Goal: Use online tool/utility: Utilize a website feature to perform a specific function

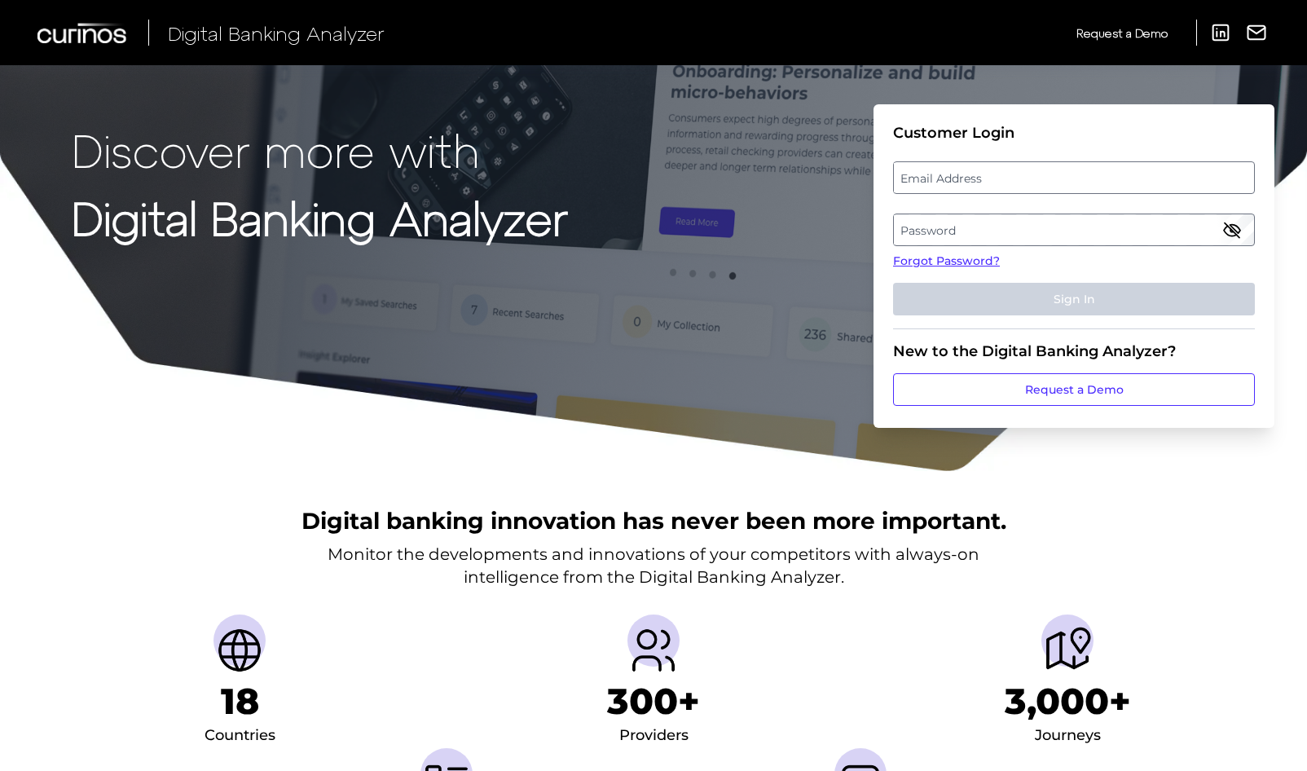
click at [950, 188] on label "Email Address" at bounding box center [1073, 177] width 359 height 29
click at [950, 188] on input "email" at bounding box center [1074, 177] width 362 height 33
type input "[PERSON_NAME][EMAIL_ADDRESS][PERSON_NAME][DOMAIN_NAME]"
click at [1026, 222] on label "Password" at bounding box center [1073, 229] width 359 height 29
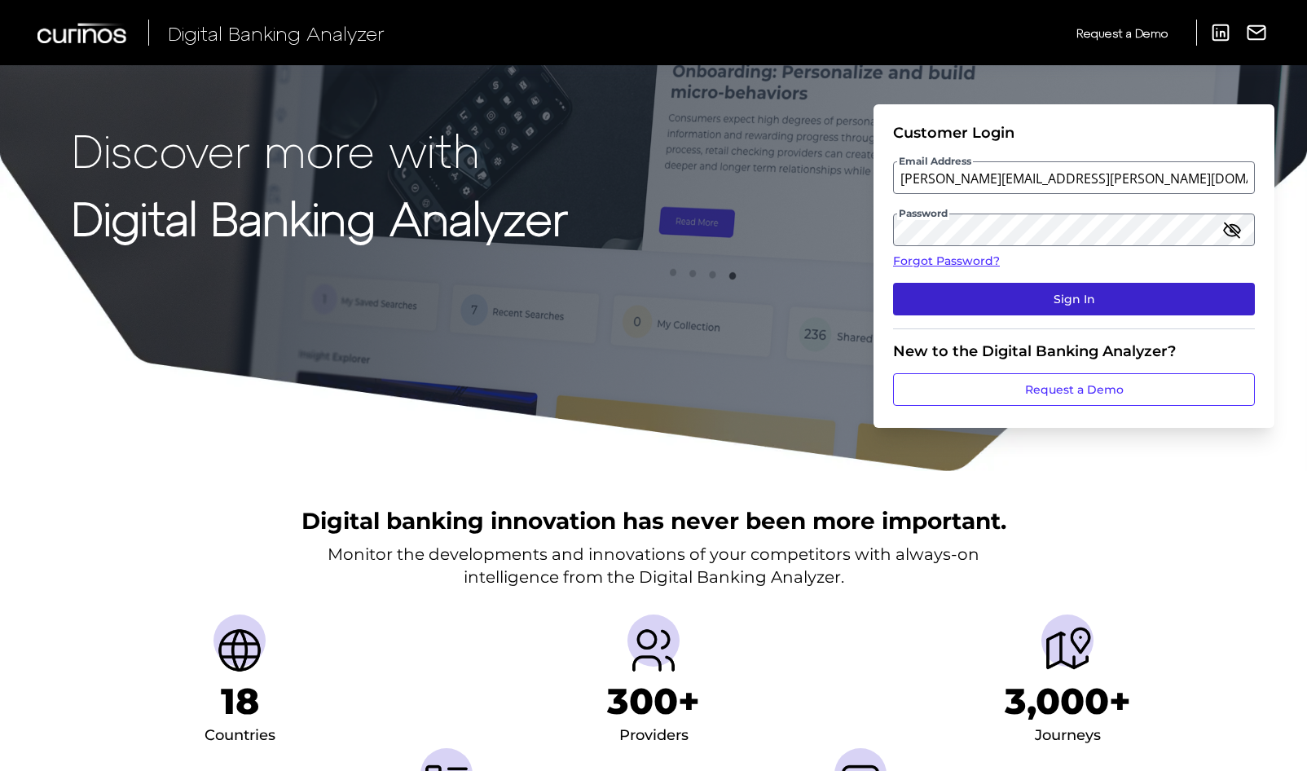
click at [1047, 301] on button "Sign In" at bounding box center [1074, 299] width 362 height 33
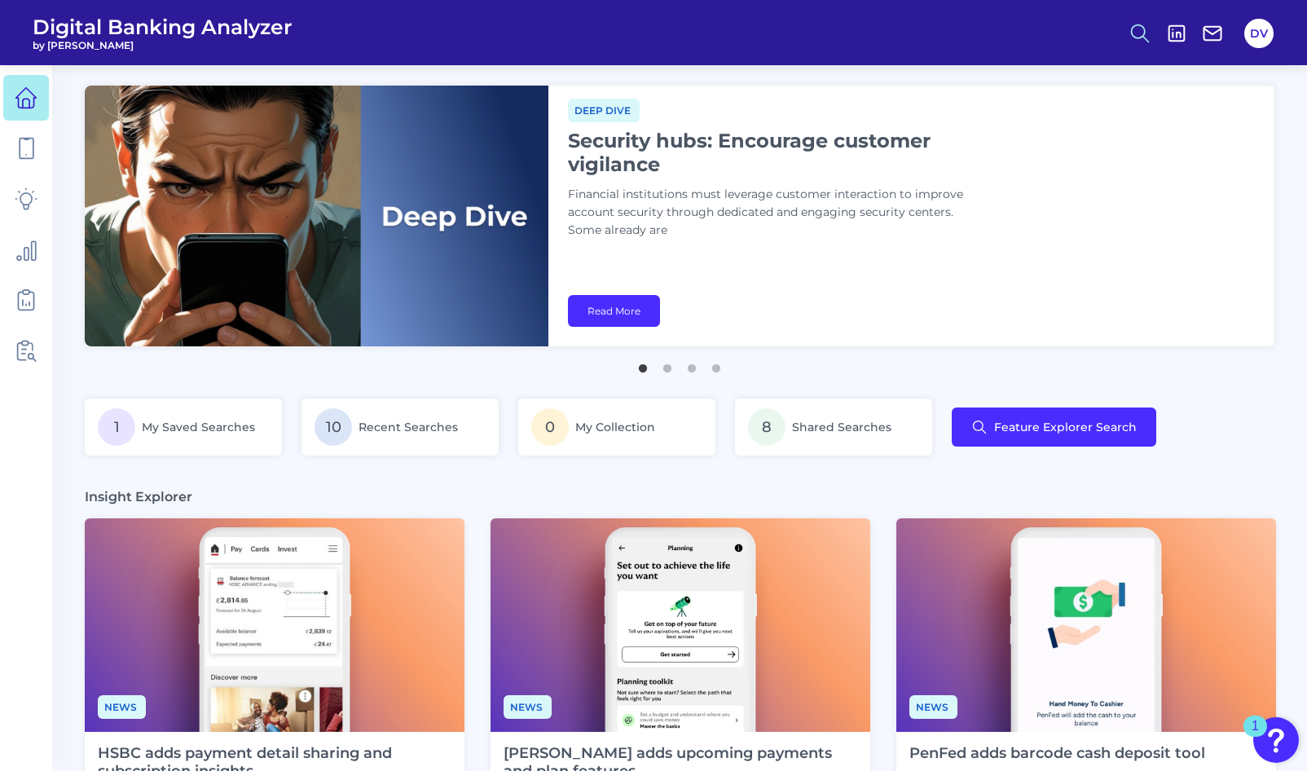
click at [1134, 29] on icon at bounding box center [1139, 33] width 23 height 23
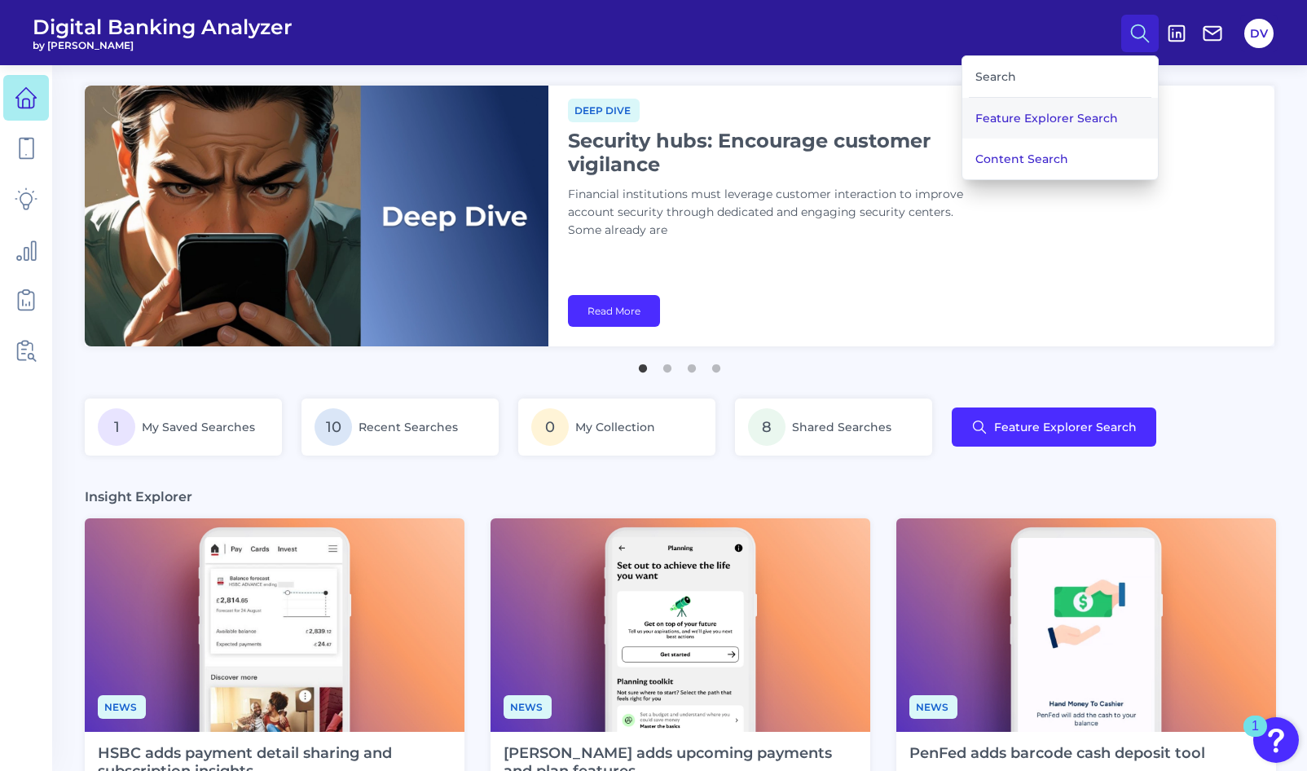
click at [1042, 116] on button "Feature Explorer Search" at bounding box center [1059, 118] width 195 height 41
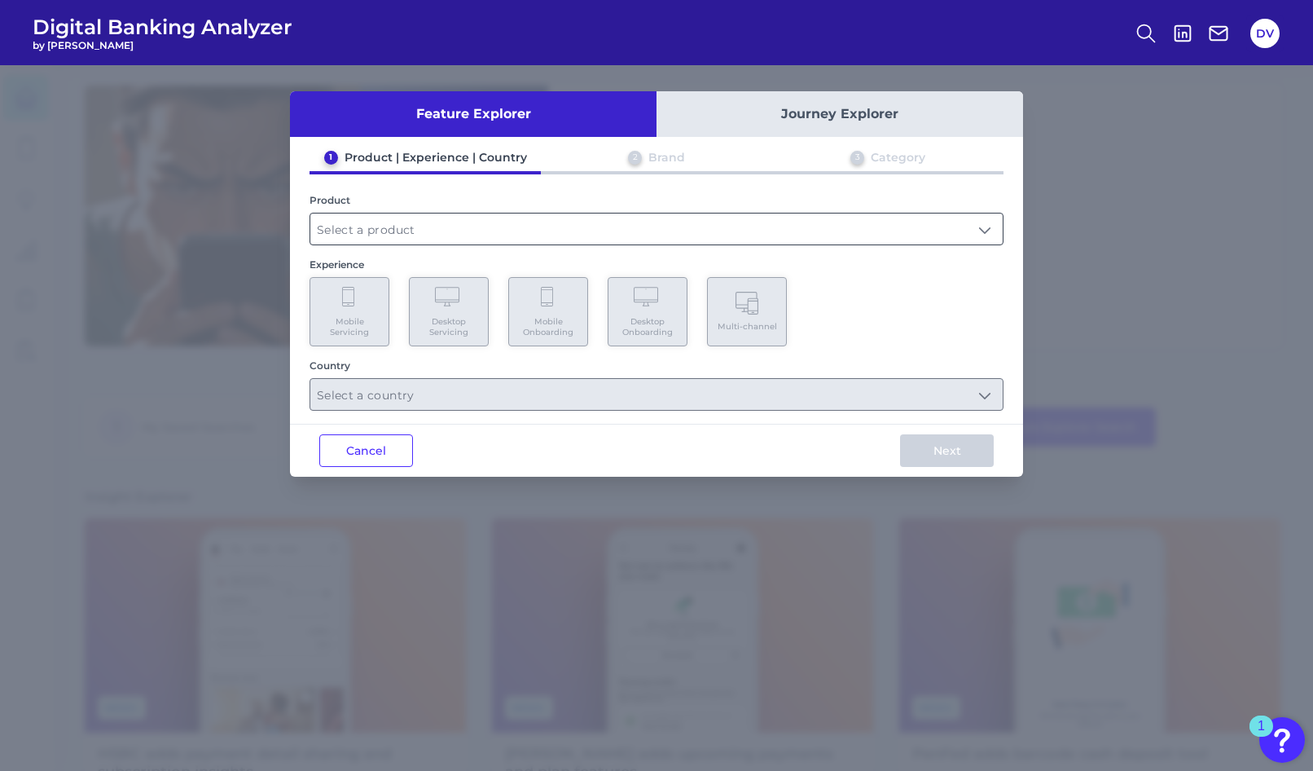
click at [507, 219] on input "text" at bounding box center [656, 228] width 692 height 31
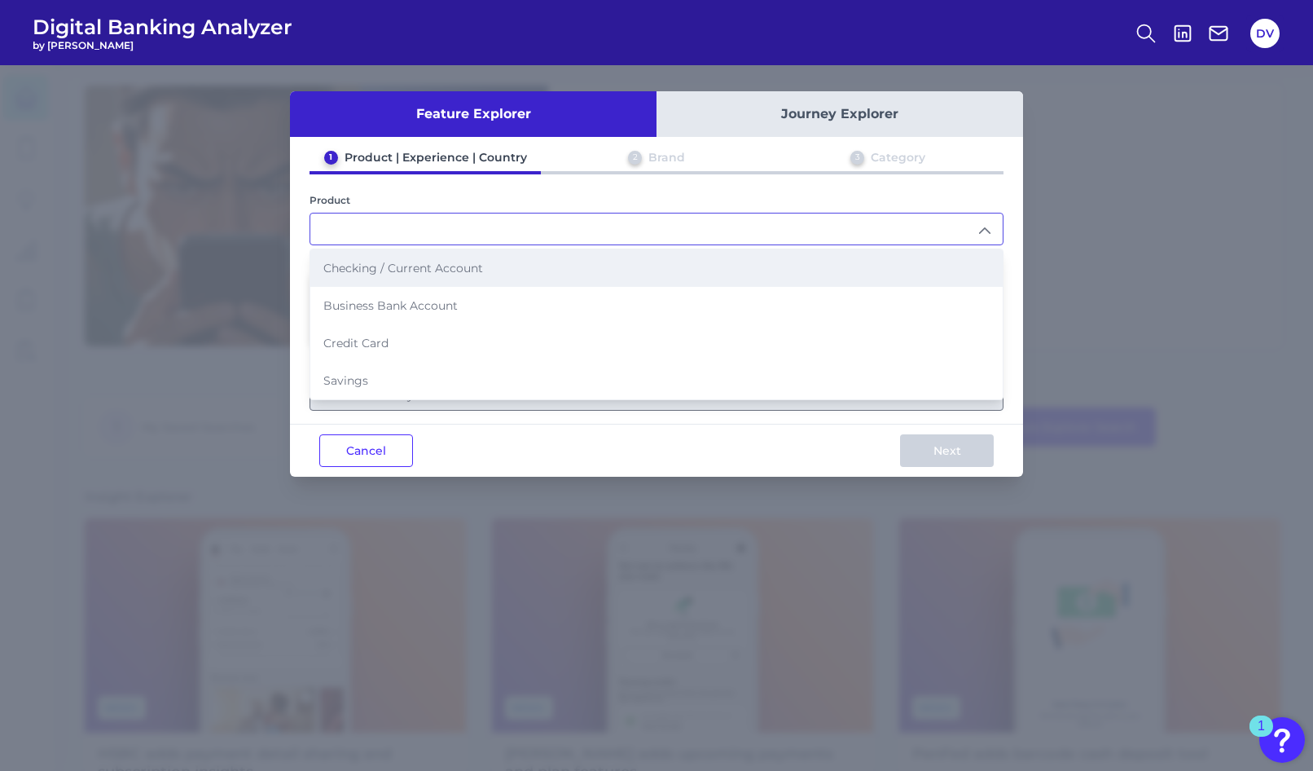
click at [411, 270] on span "Checking / Current Account" at bounding box center [403, 268] width 160 height 15
type input "Checking / Current Account"
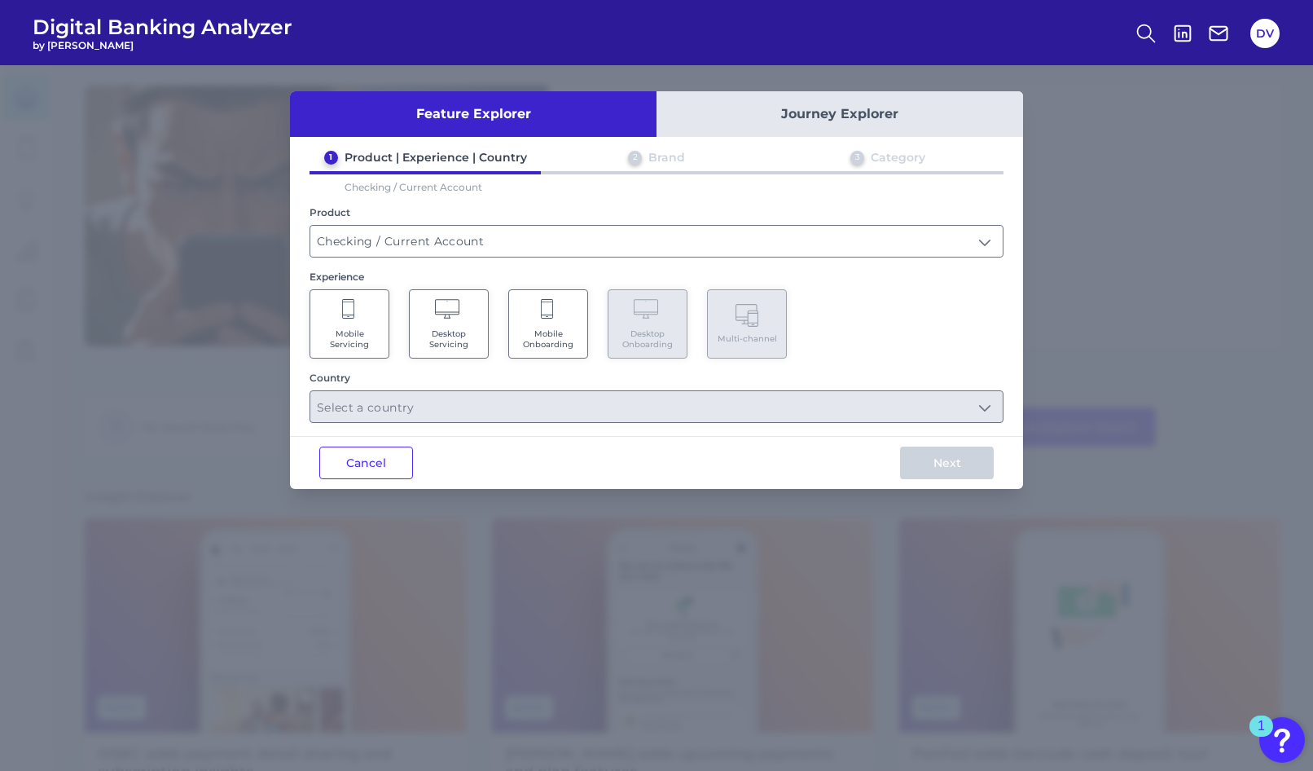
click at [356, 323] on Servicing "Mobile Servicing" at bounding box center [350, 323] width 80 height 69
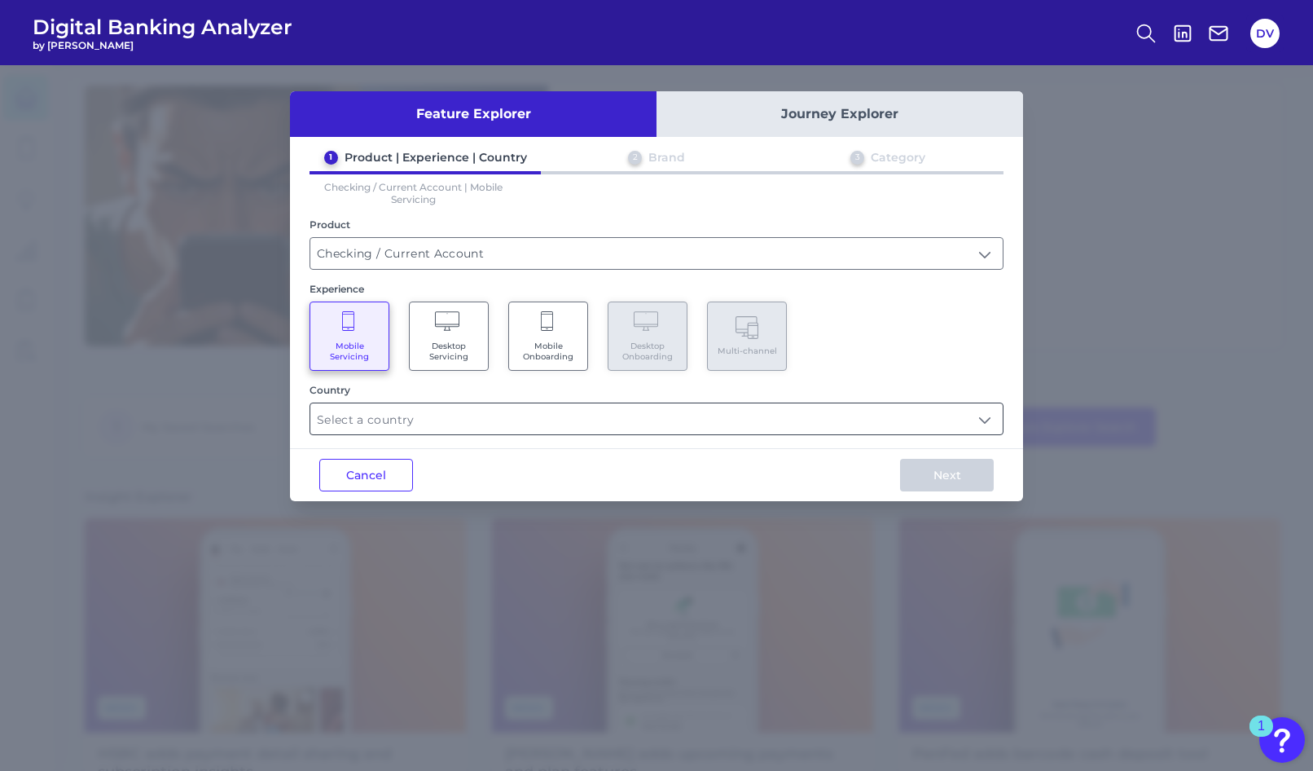
click at [370, 413] on input "text" at bounding box center [656, 418] width 692 height 31
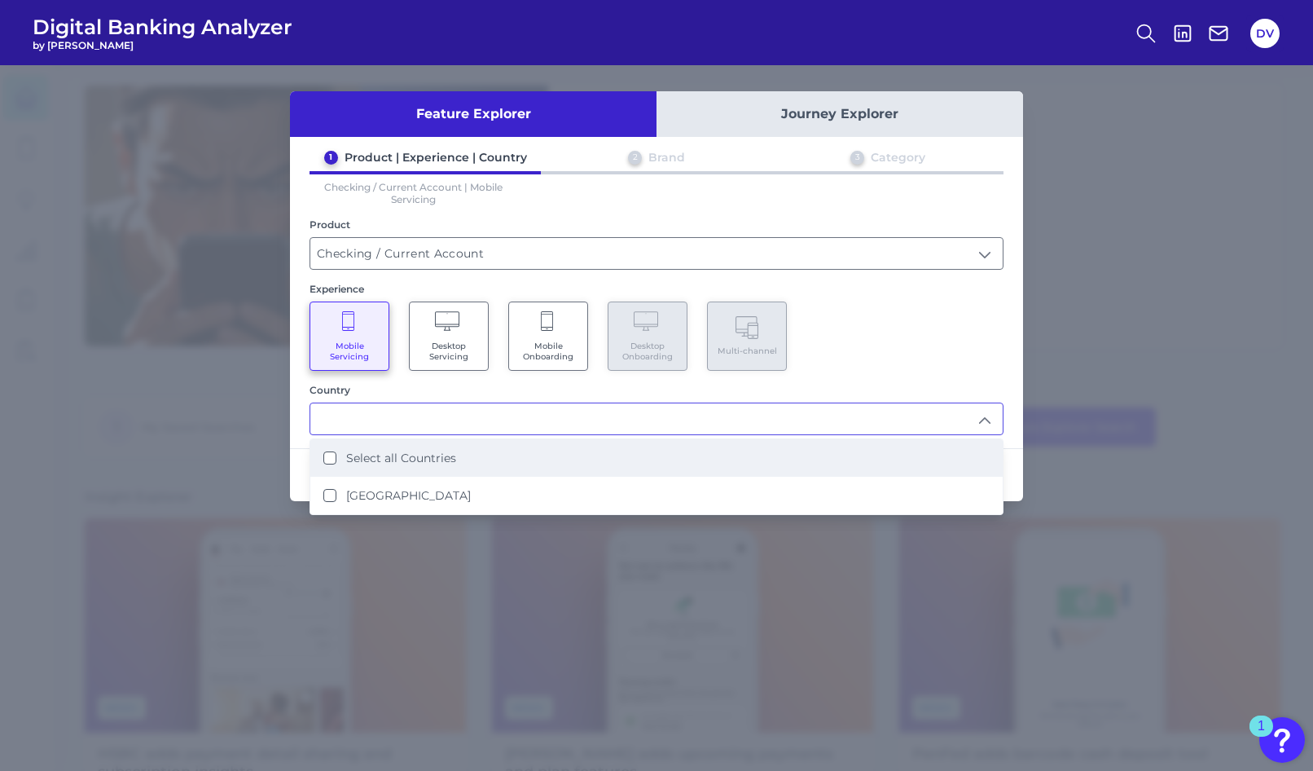
click at [368, 464] on label "Select all Countries" at bounding box center [401, 457] width 110 height 15
type input "Select all Countries"
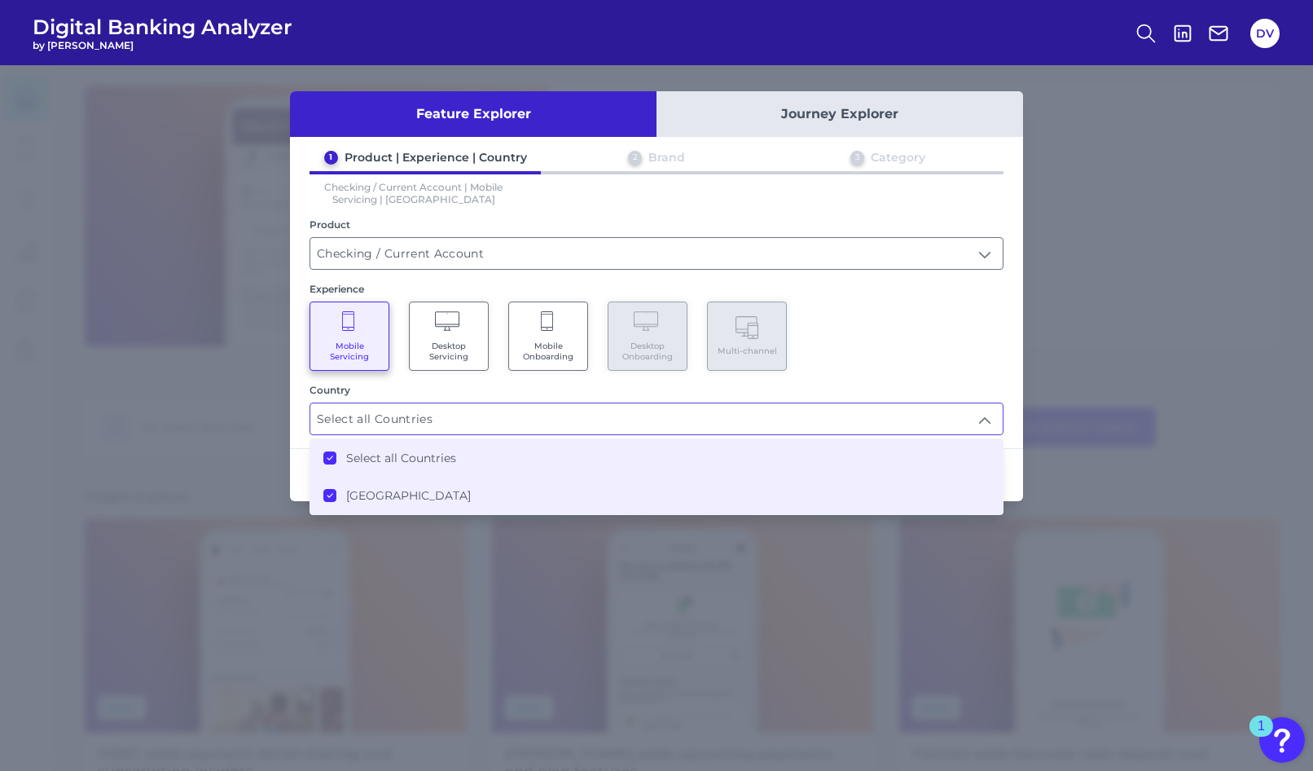
click at [947, 378] on div "1 Product | Experience | Country 2 Brand 3 Category Checking / Current Account …" at bounding box center [656, 292] width 733 height 285
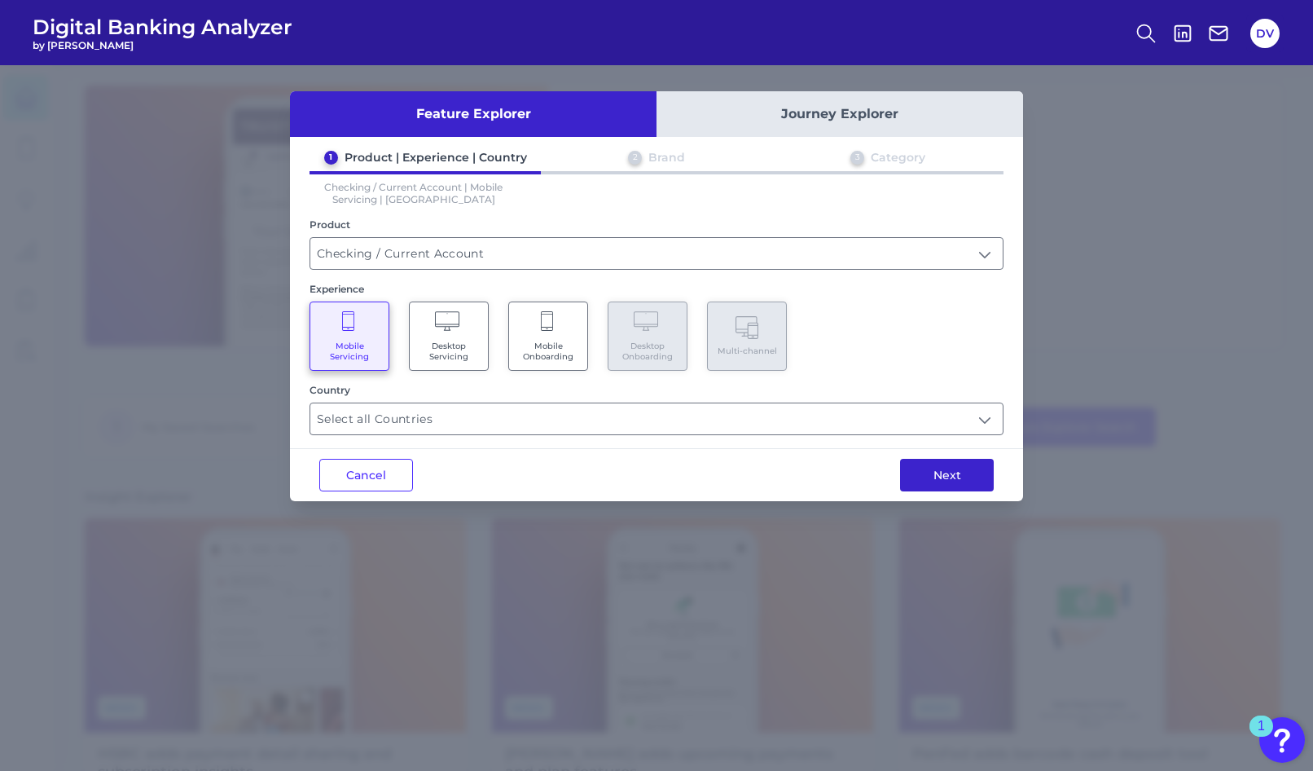
click at [947, 481] on button "Next" at bounding box center [947, 475] width 94 height 33
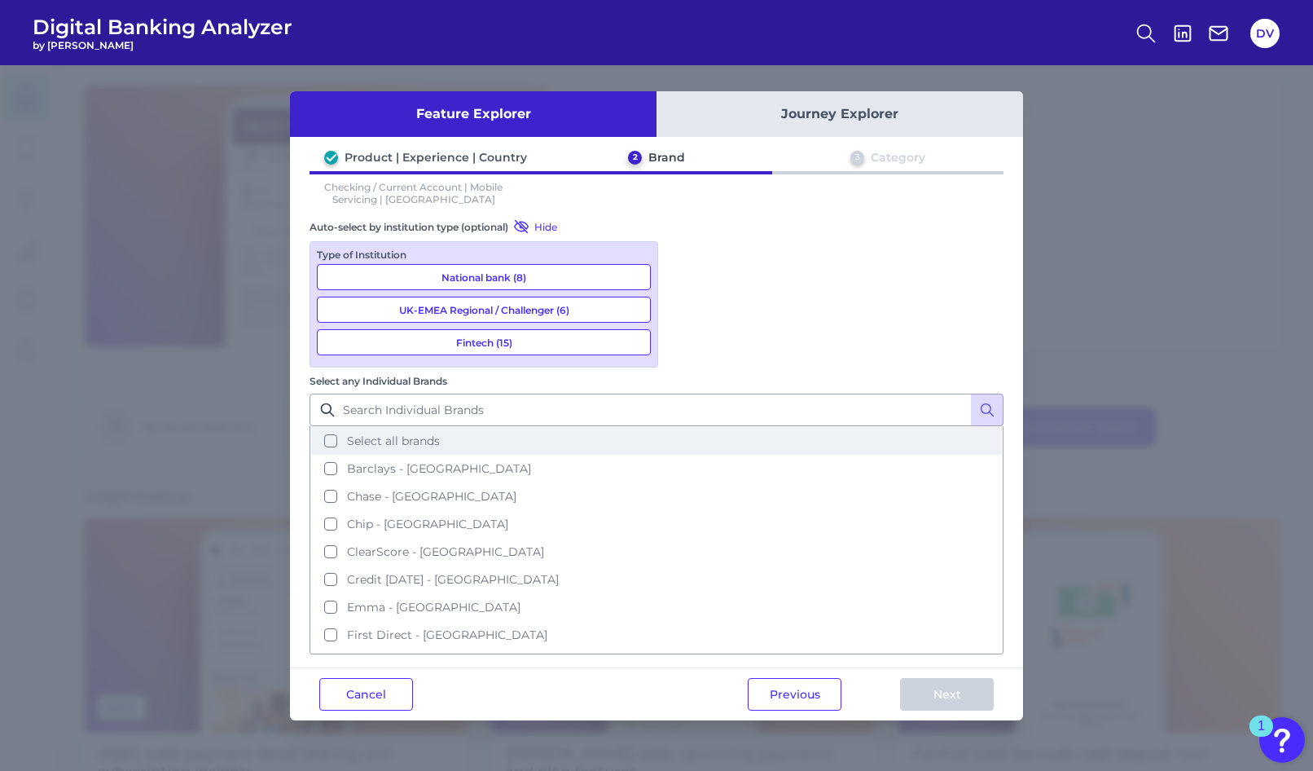
click at [682, 427] on button "Select all brands" at bounding box center [656, 441] width 691 height 28
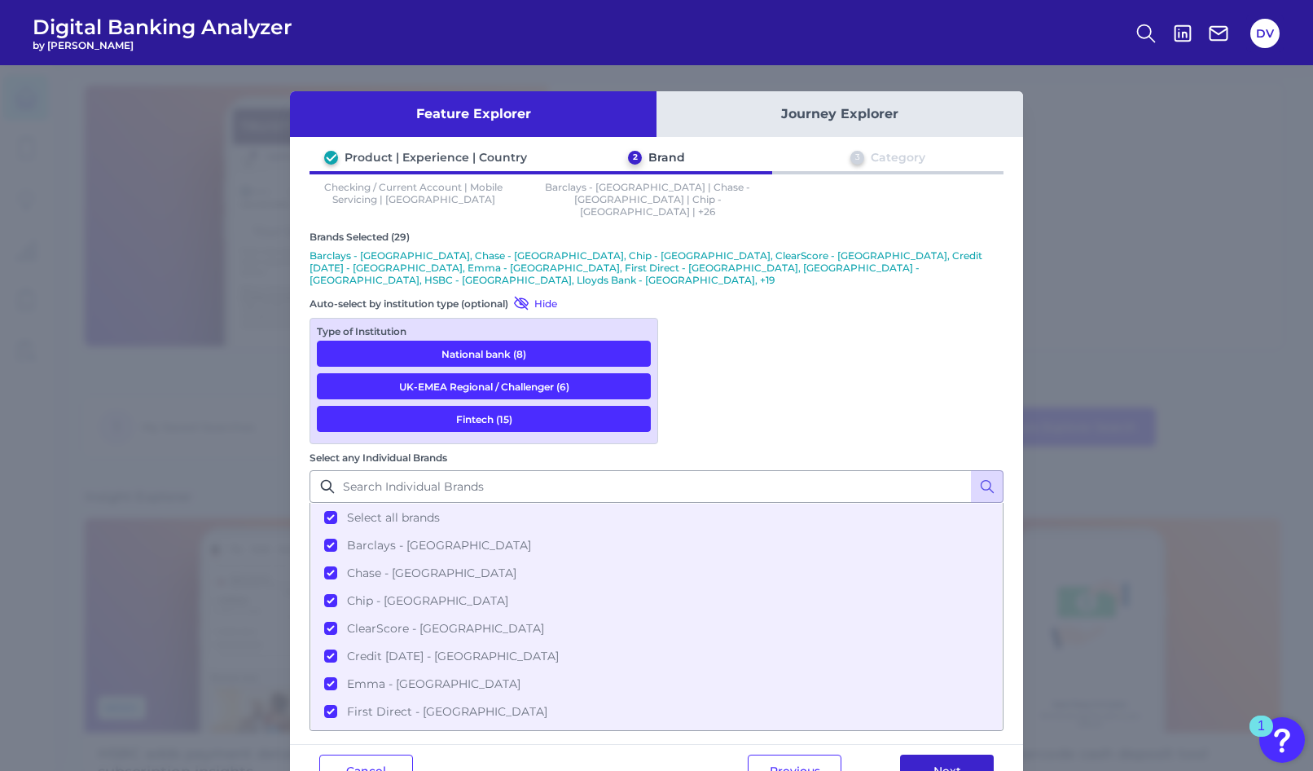
click at [947, 754] on button "Next" at bounding box center [947, 770] width 94 height 33
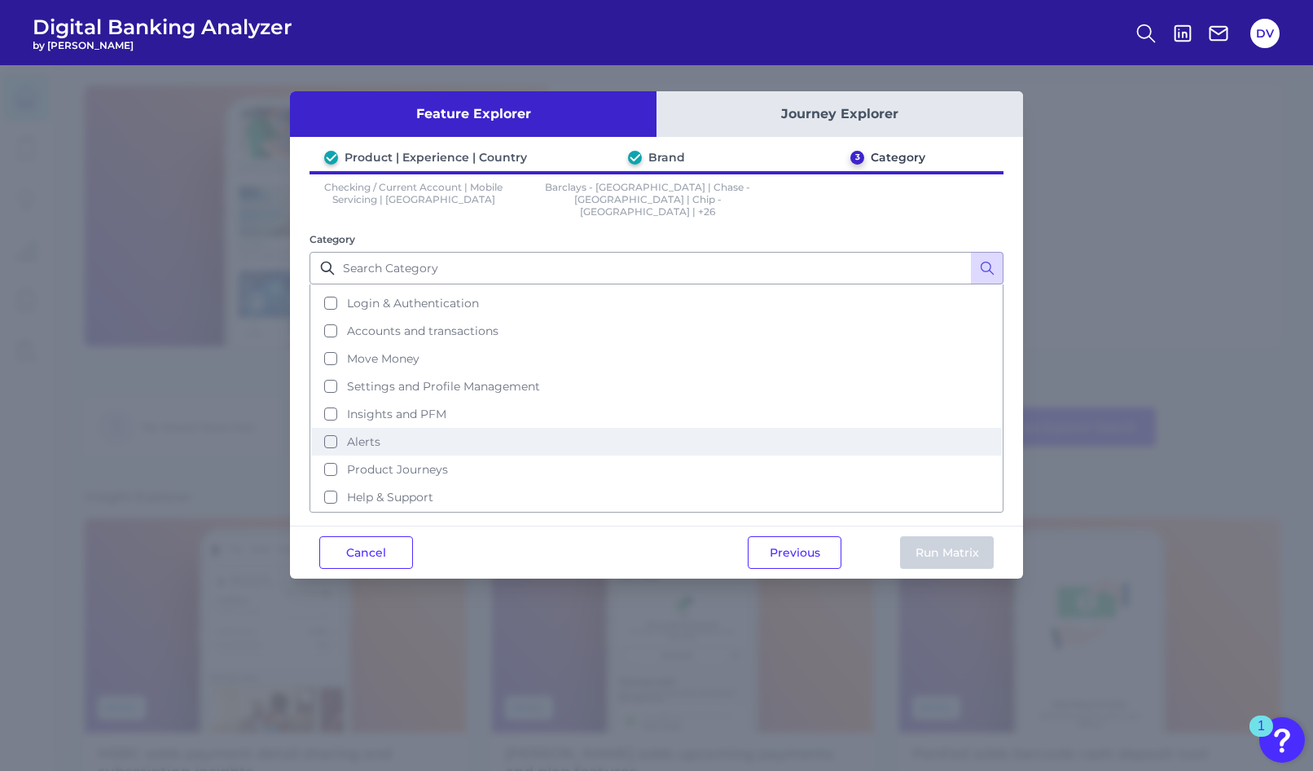
scroll to position [79, 0]
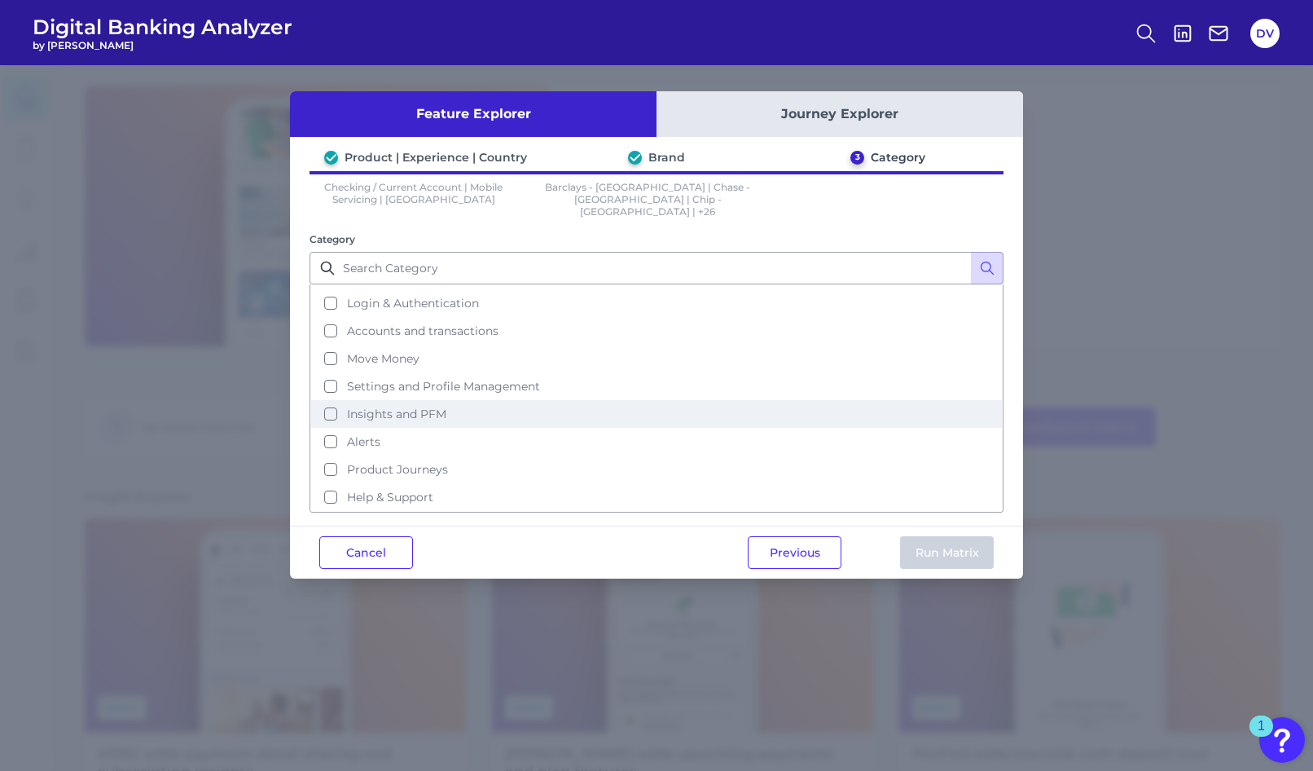
click at [332, 403] on button "Insights and PFM" at bounding box center [656, 414] width 691 height 28
click at [955, 543] on button "Run Matrix" at bounding box center [947, 552] width 94 height 33
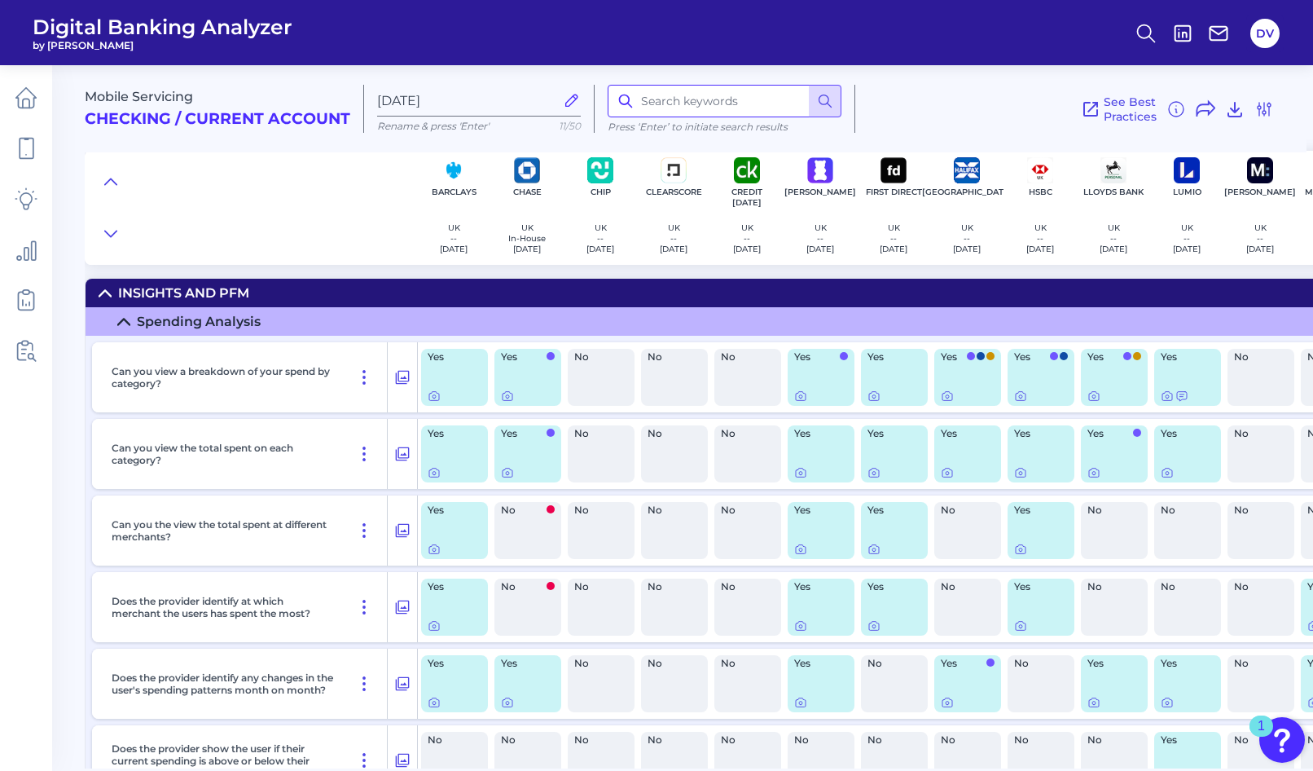
click at [714, 107] on input at bounding box center [725, 101] width 234 height 33
type input "budget"
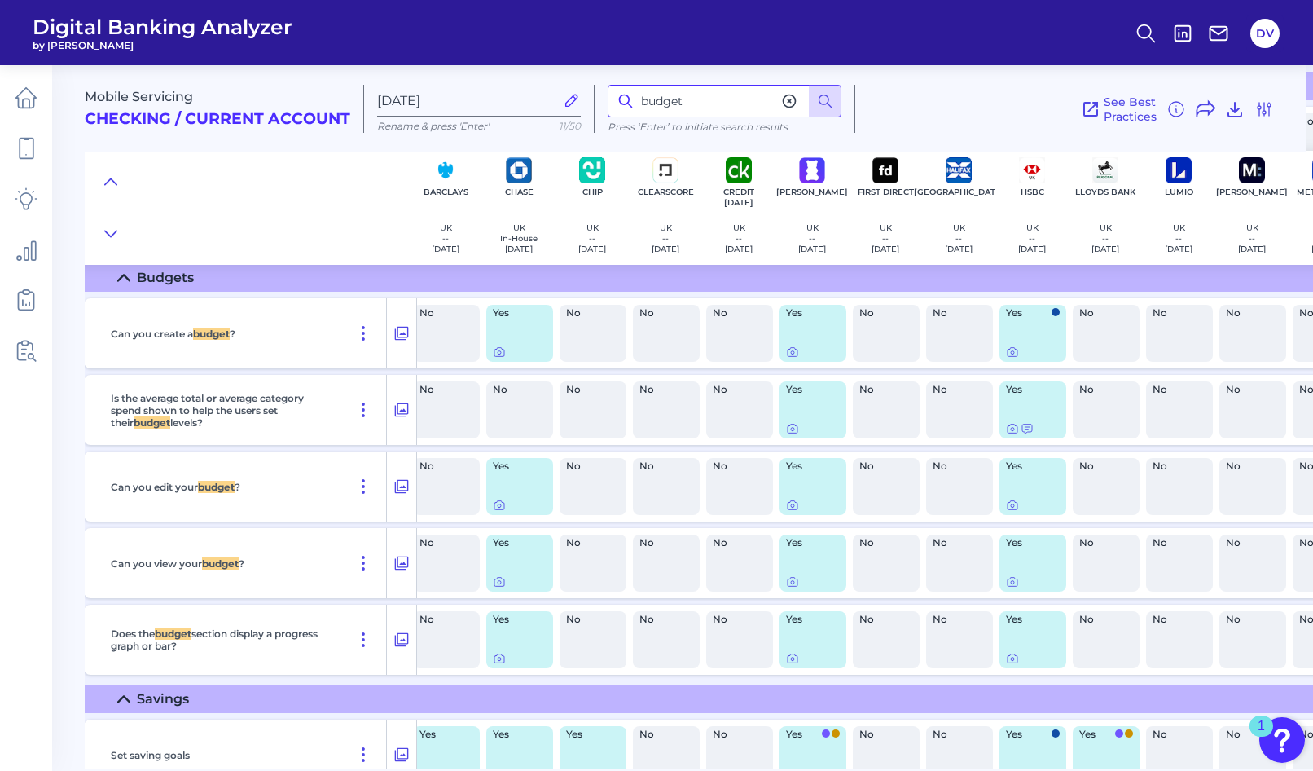
scroll to position [1194, 8]
